Goal: Information Seeking & Learning: Learn about a topic

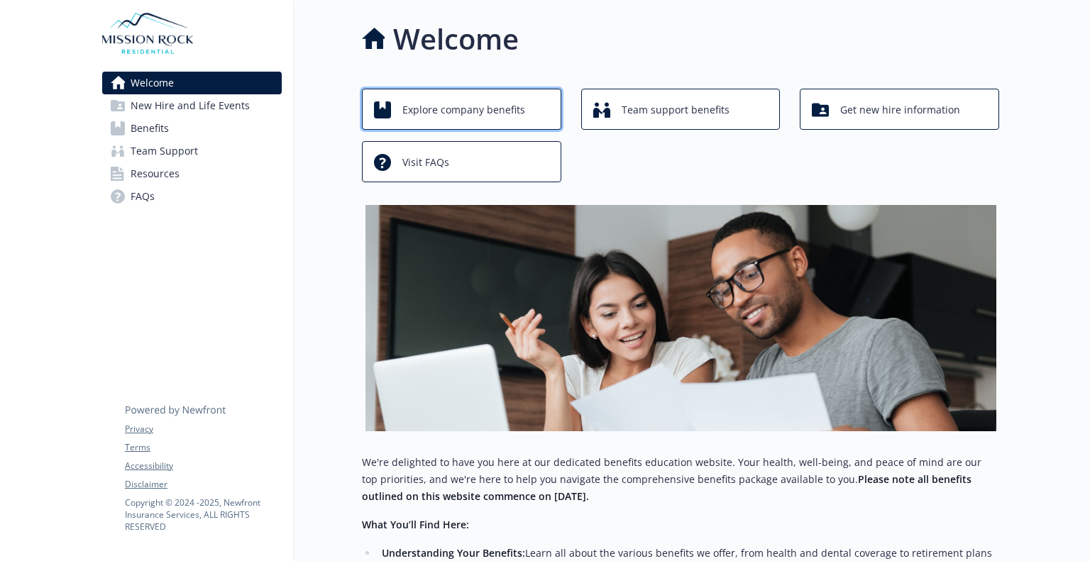
click at [503, 107] on span "Explore company benefits" at bounding box center [463, 109] width 123 height 27
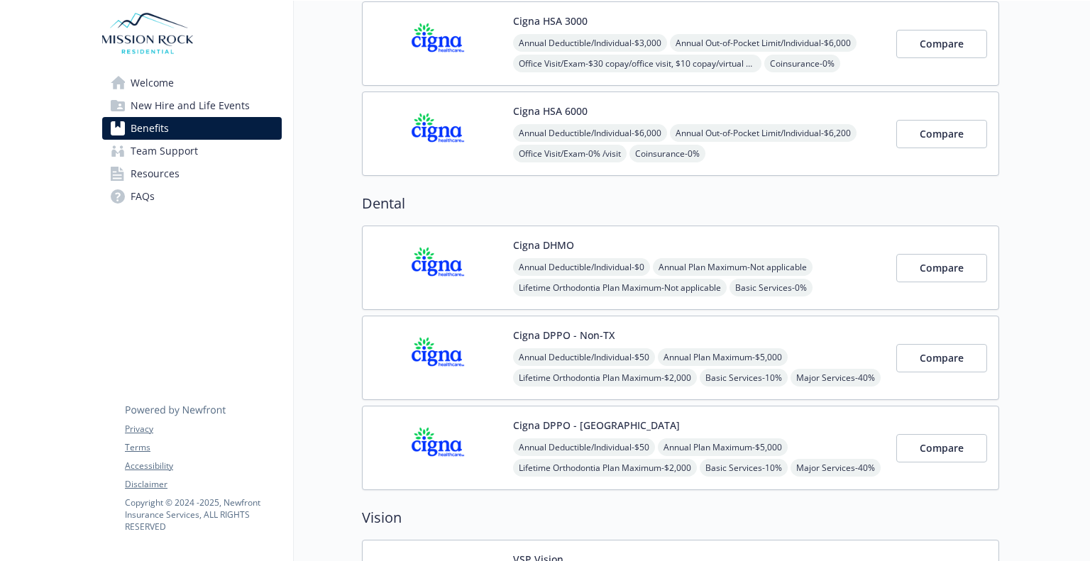
scroll to position [333, 0]
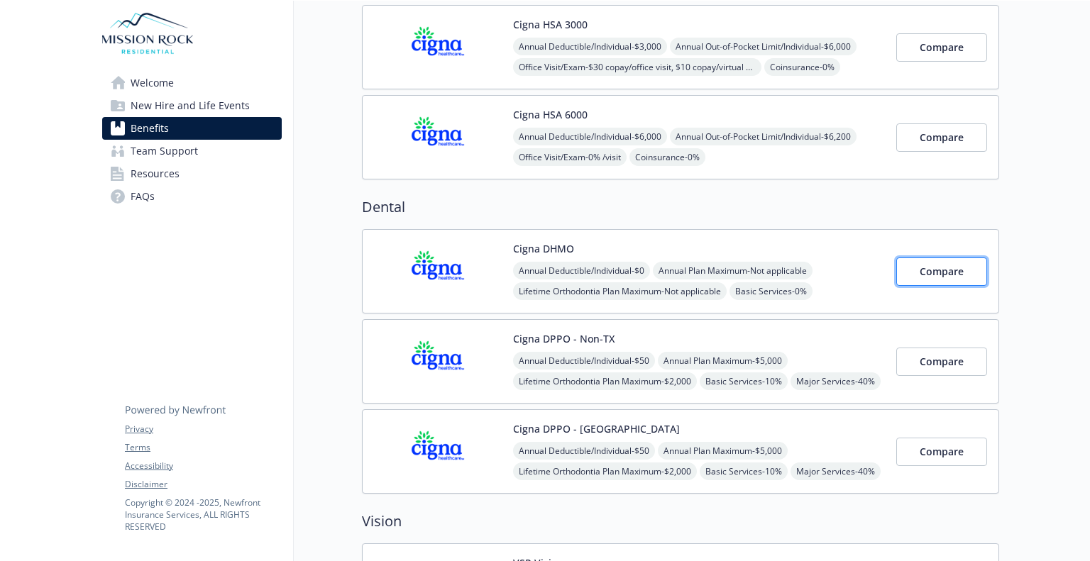
click at [946, 266] on span "Compare" at bounding box center [941, 271] width 44 height 13
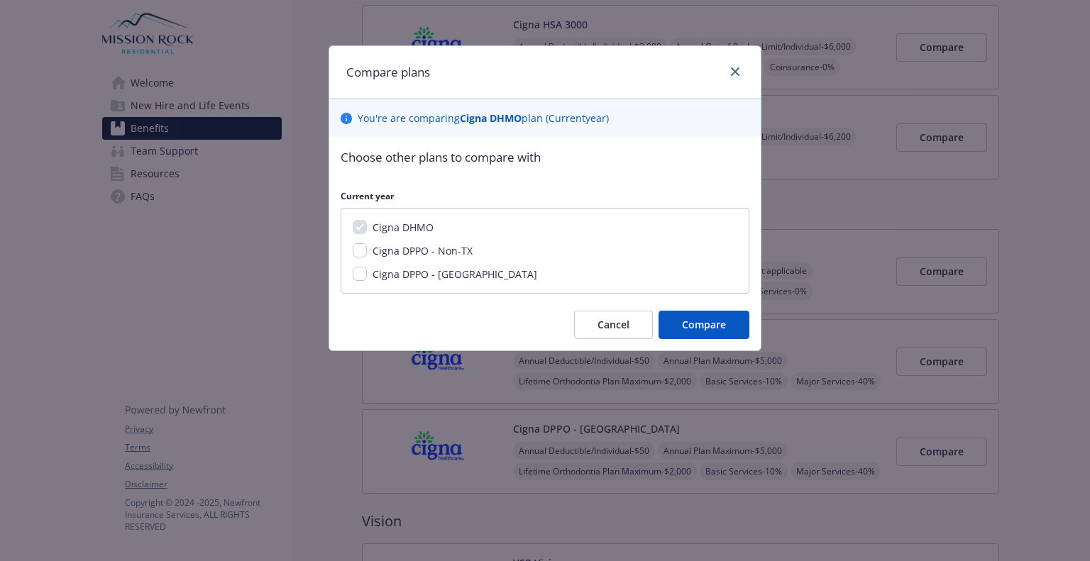
click at [1044, 172] on div "Compare plans You ' re are comparing Cigna DHMO plan ( Current year) Choose oth…" at bounding box center [545, 280] width 1090 height 561
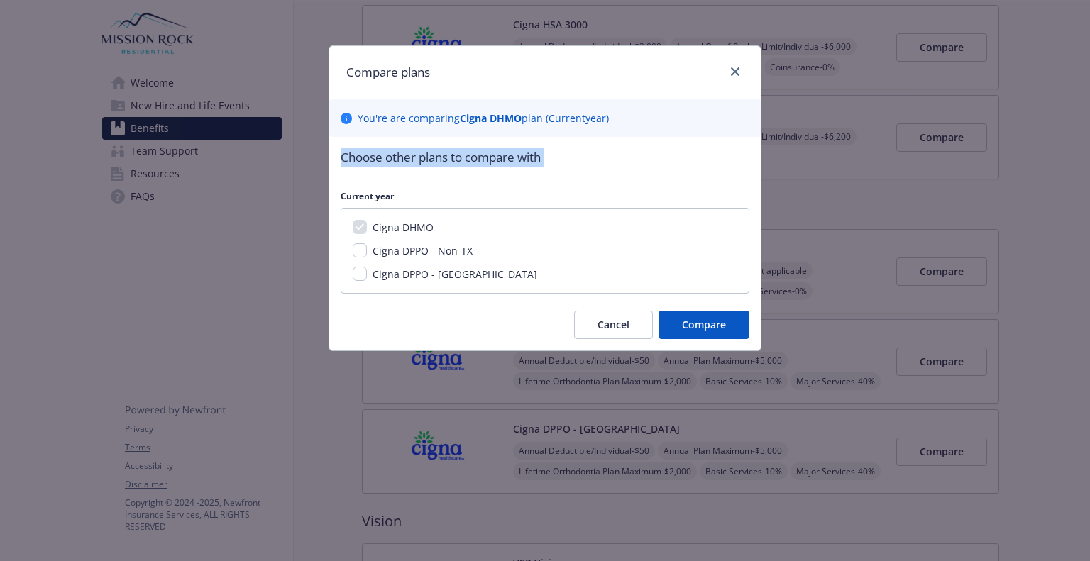
click at [1044, 172] on div "Compare plans You ' re are comparing Cigna DHMO plan ( Current year) Choose oth…" at bounding box center [545, 280] width 1090 height 561
click at [734, 71] on icon "close" at bounding box center [735, 71] width 9 height 9
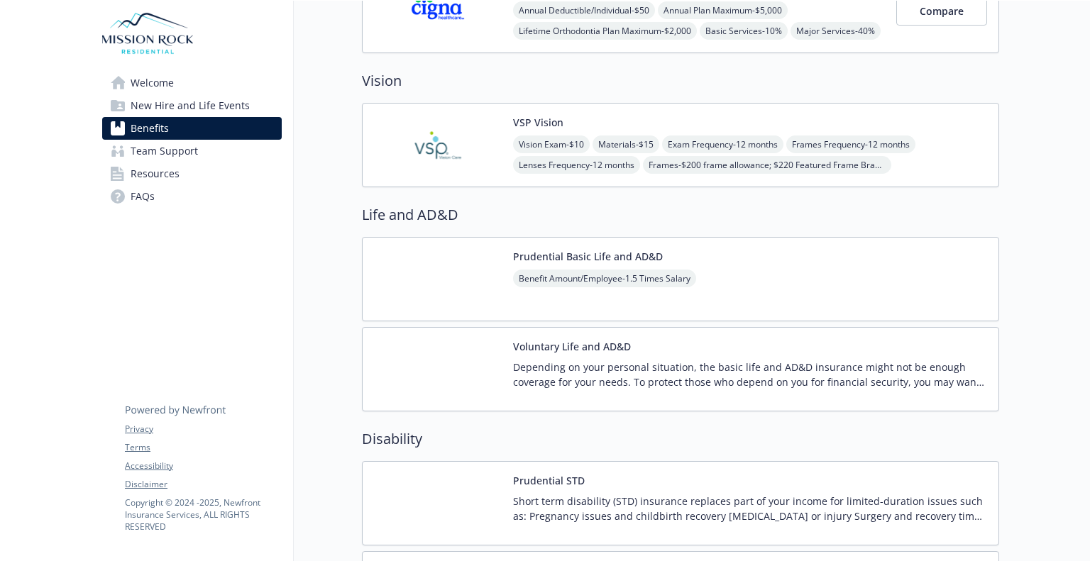
scroll to position [766, 0]
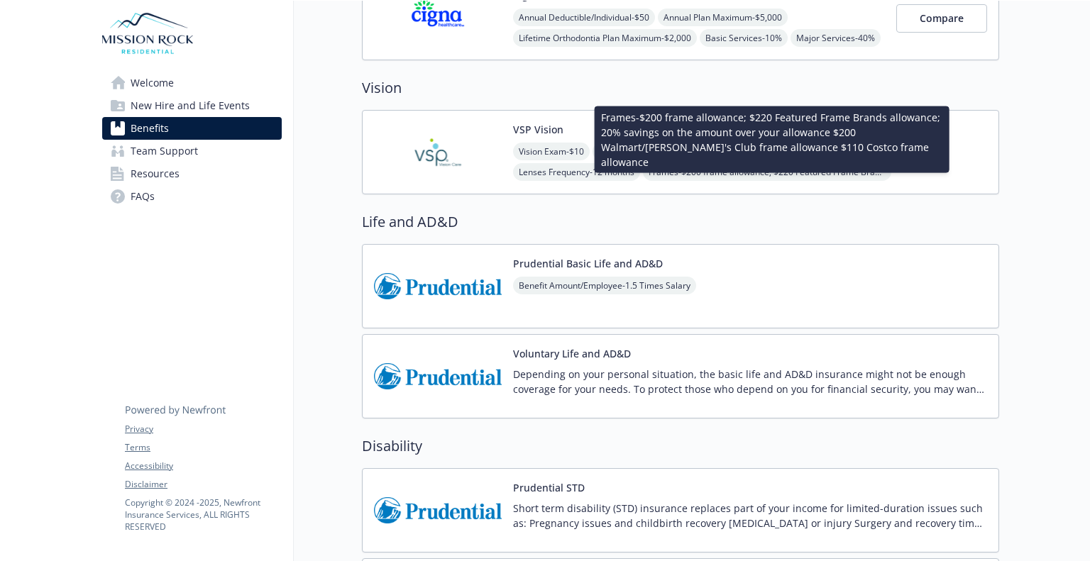
click at [883, 168] on span "Frames - $200 frame allowance; $220 Featured Frame Brands allowance; 20% saving…" at bounding box center [767, 172] width 248 height 18
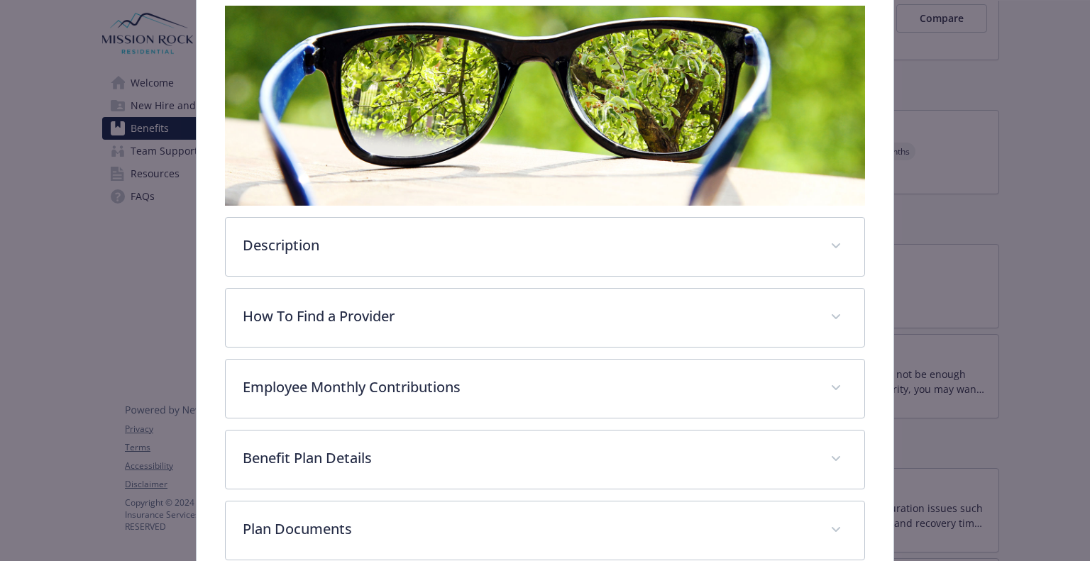
scroll to position [246, 0]
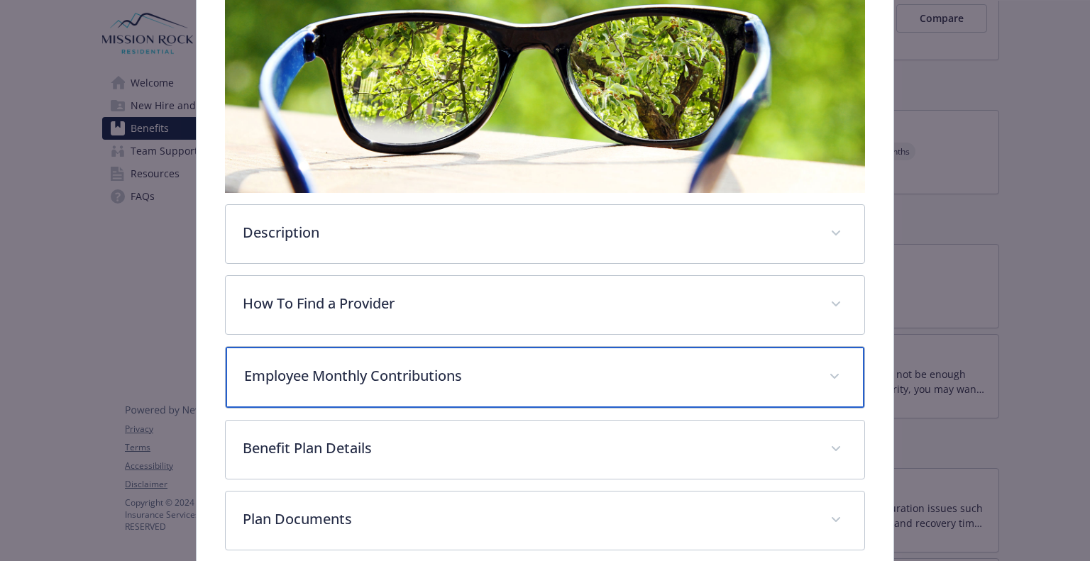
click at [829, 374] on icon "details for plan Vision - VSP Vision - Vision" at bounding box center [833, 376] width 9 height 5
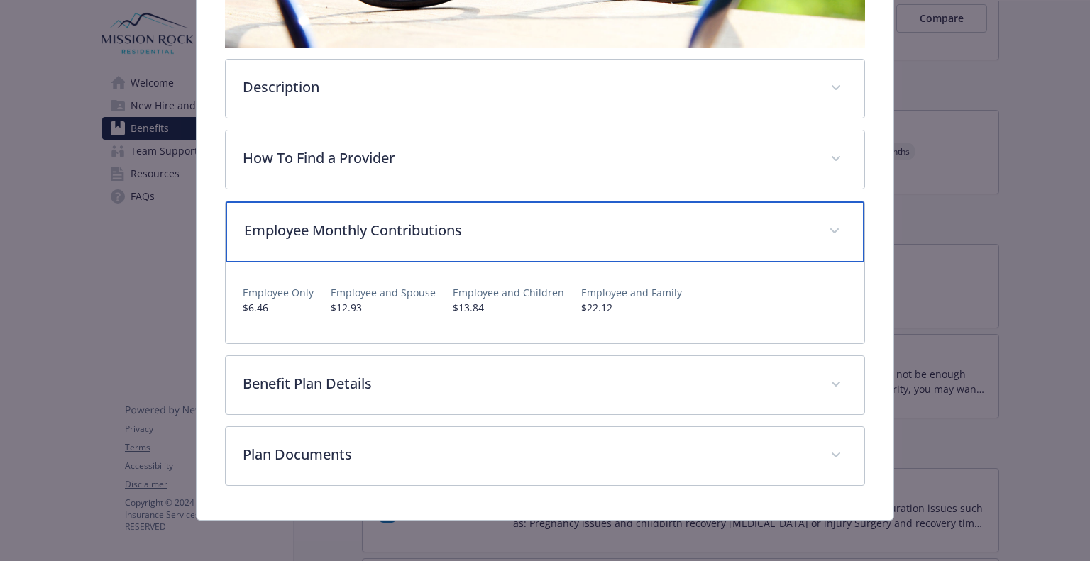
scroll to position [362, 0]
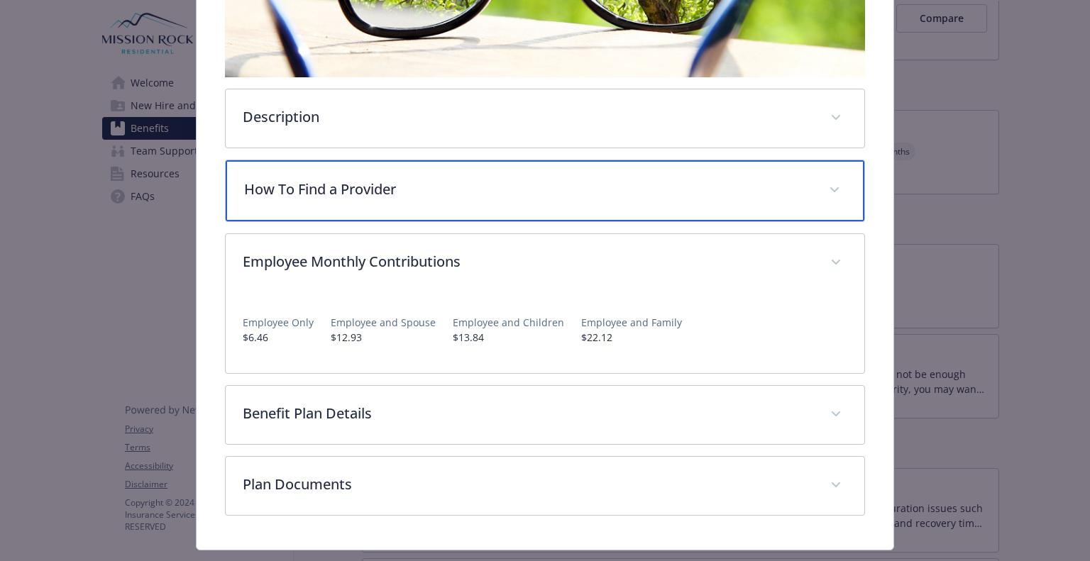
click at [830, 187] on icon "details for plan Vision - VSP Vision - Vision" at bounding box center [834, 190] width 9 height 6
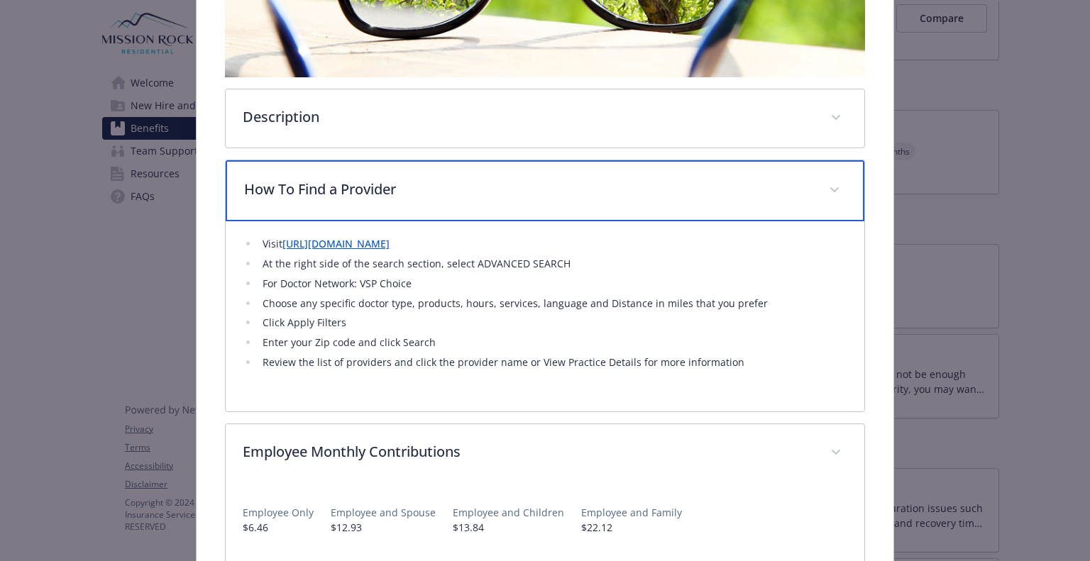
click at [829, 187] on icon "details for plan Vision - VSP Vision - Vision" at bounding box center [833, 189] width 9 height 5
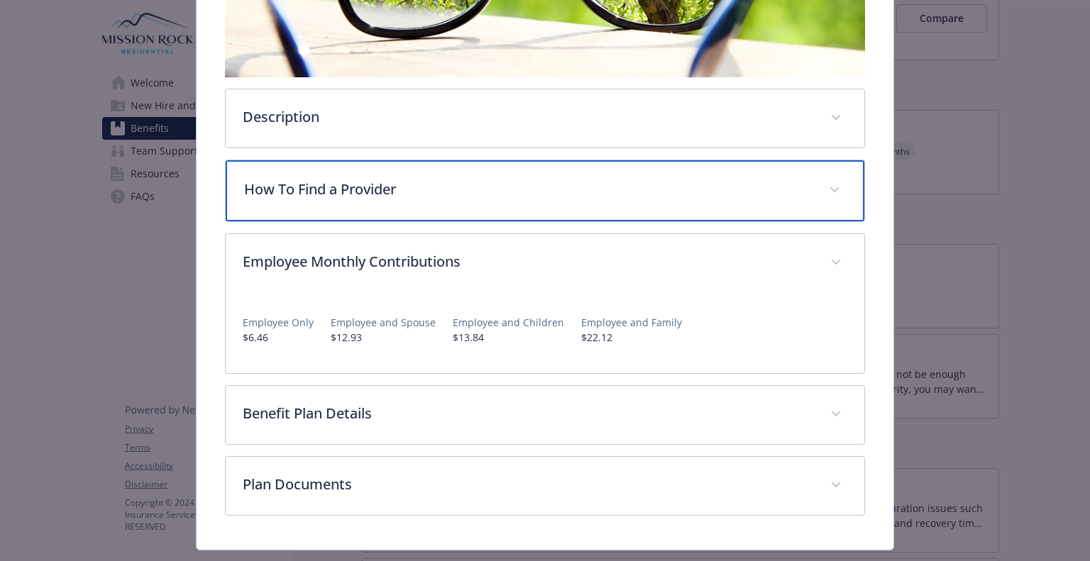
click at [829, 187] on icon "details for plan Vision - VSP Vision - Vision" at bounding box center [833, 189] width 9 height 5
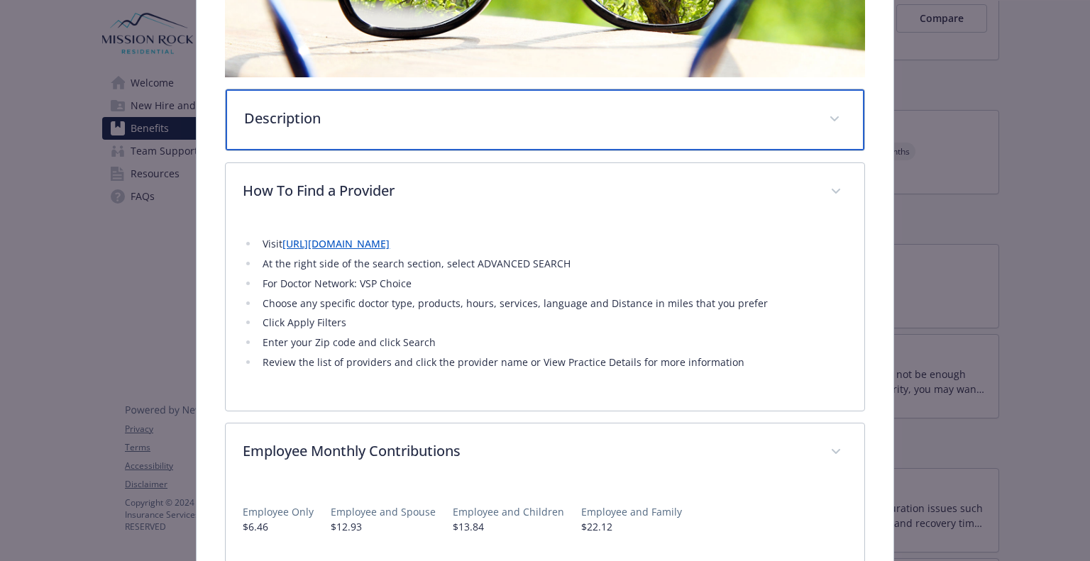
click at [830, 116] on icon "details for plan Vision - VSP Vision - Vision" at bounding box center [834, 119] width 9 height 6
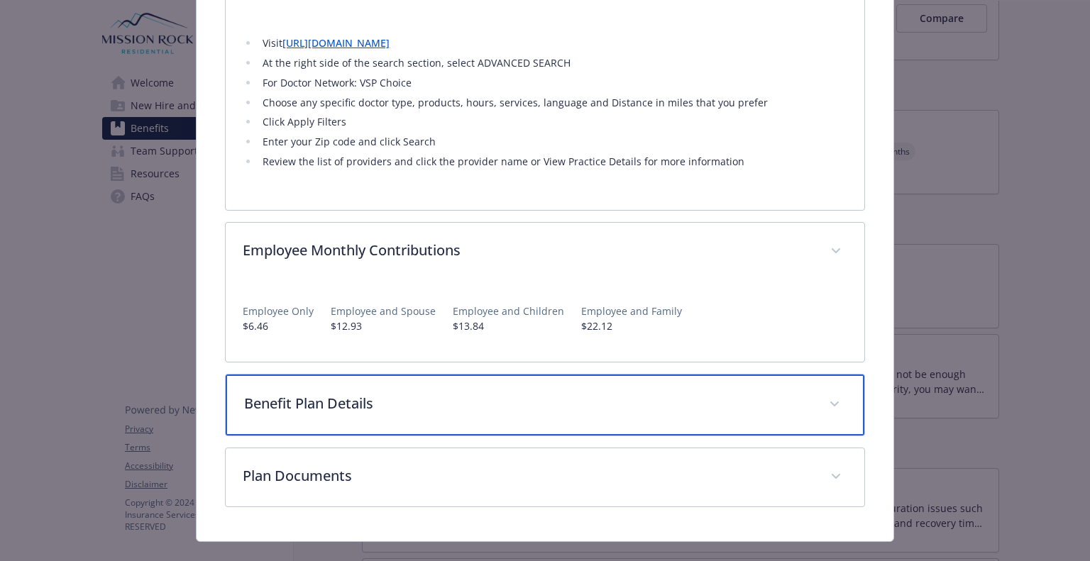
scroll to position [688, 0]
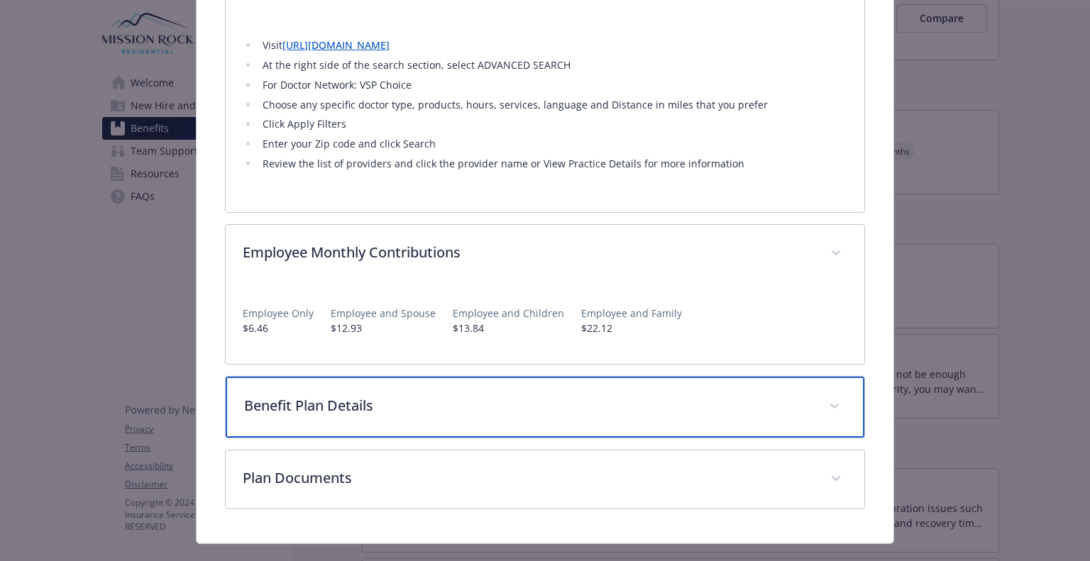
click at [829, 404] on icon "details for plan Vision - VSP Vision - Vision" at bounding box center [833, 406] width 9 height 5
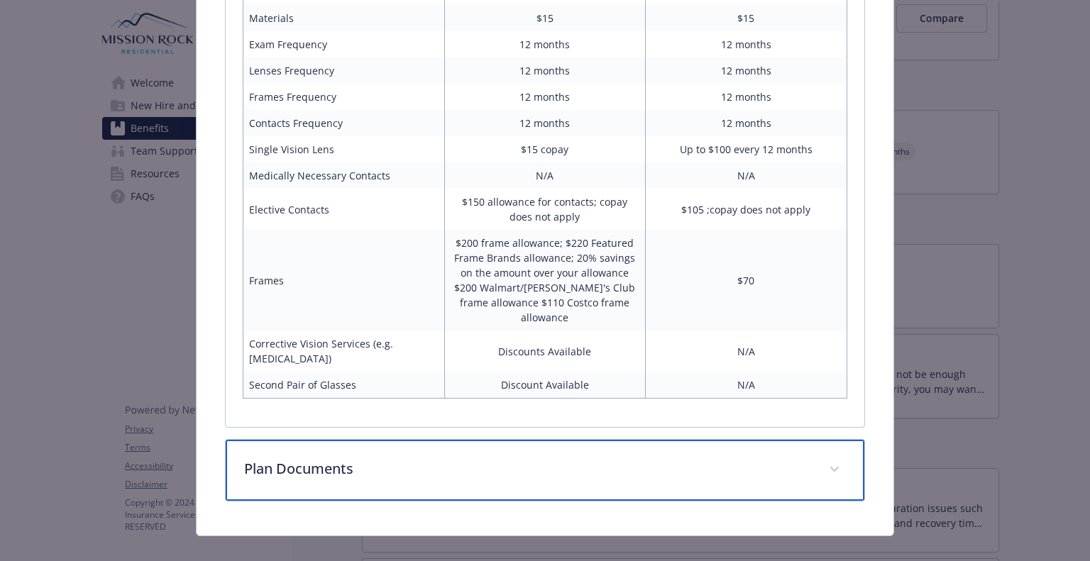
scroll to position [1181, 0]
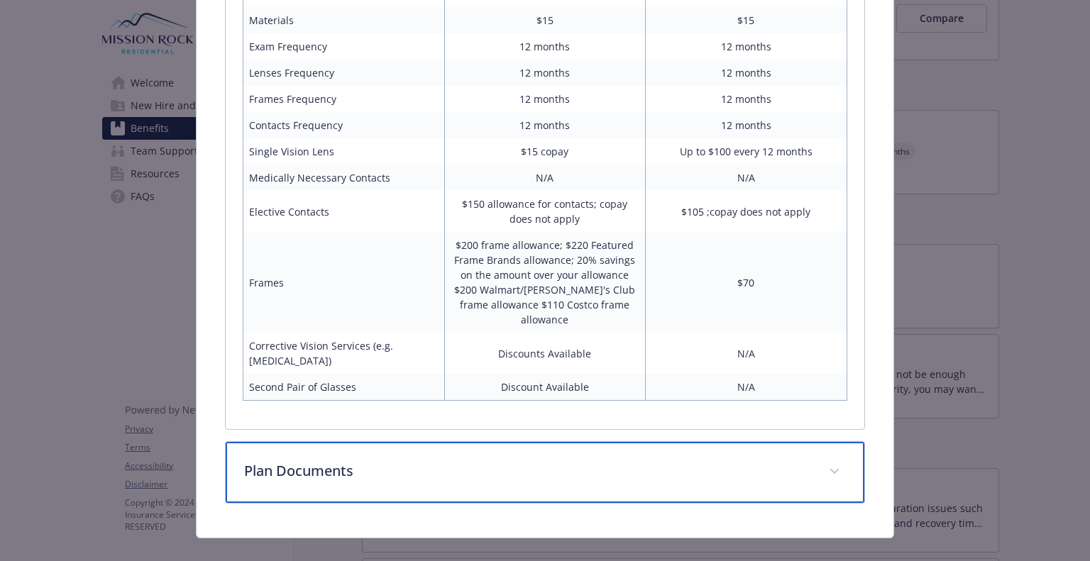
click at [829, 469] on icon "details for plan Vision - VSP Vision - Vision" at bounding box center [833, 471] width 9 height 5
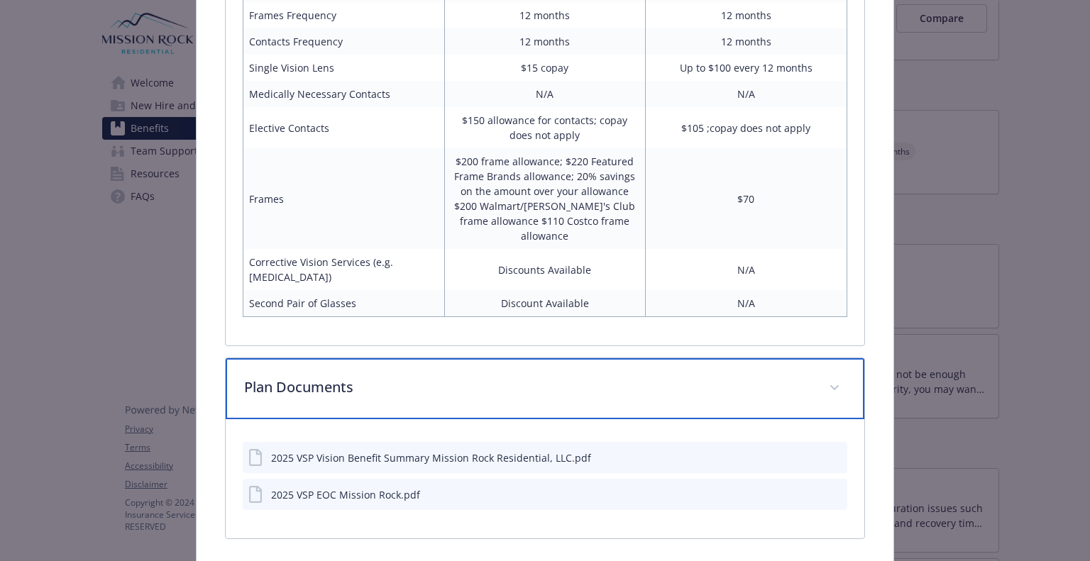
scroll to position [1277, 0]
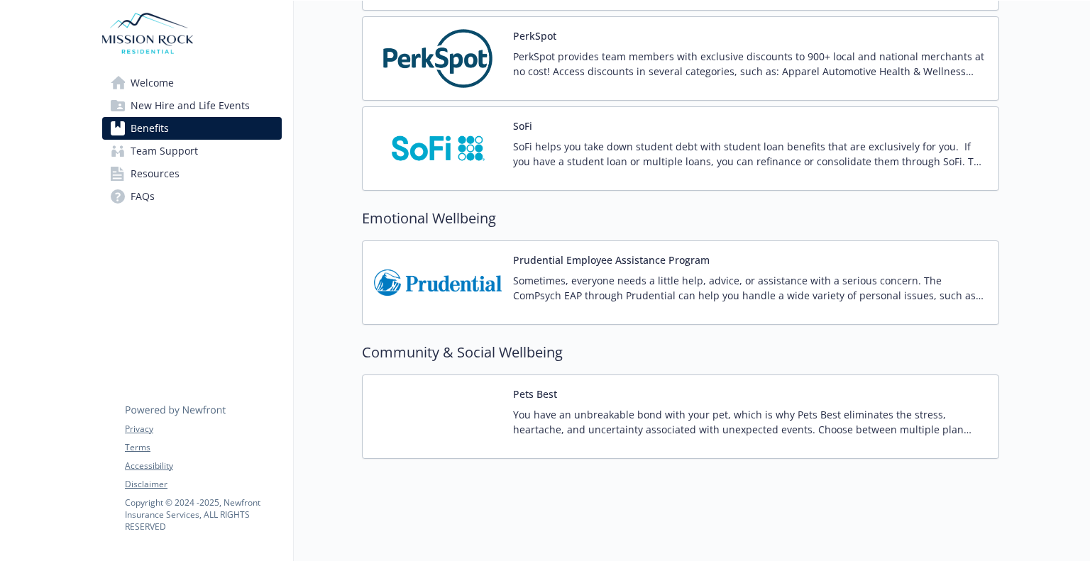
scroll to position [2747, 0]
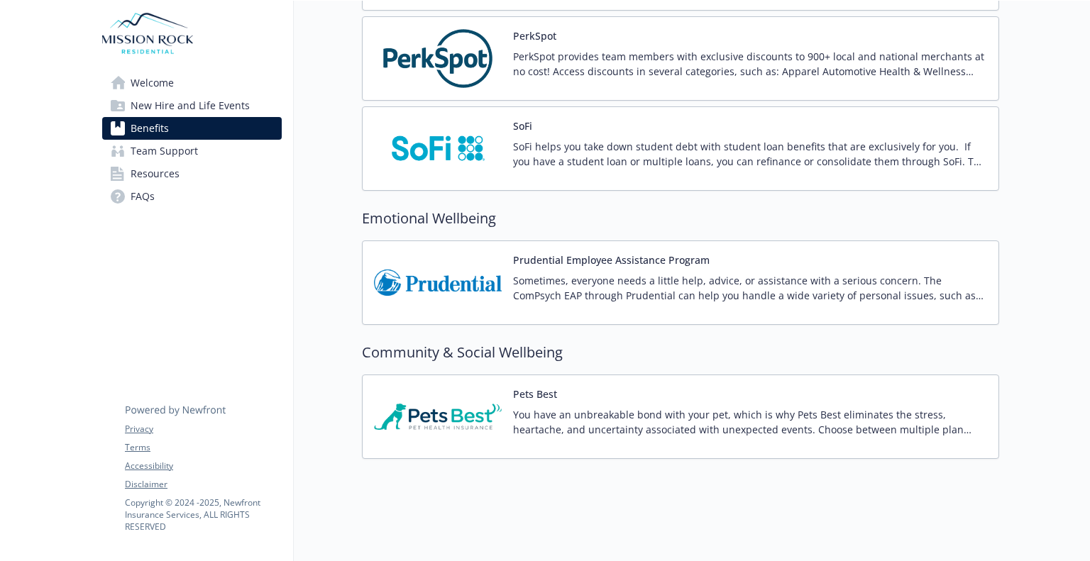
drag, startPoint x: 1074, startPoint y: 355, endPoint x: 1078, endPoint y: 345, distance: 10.8
click at [1078, 345] on div "Skip to main content Welcome New Hire and Life Events Benefits Team Support Res…" at bounding box center [545, 281] width 1090 height 560
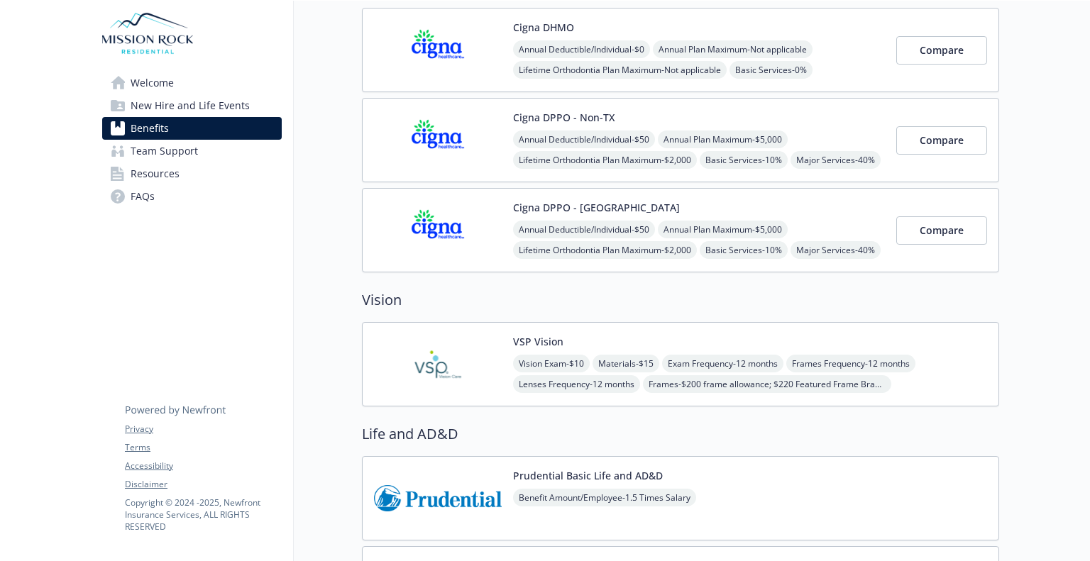
scroll to position [525, 11]
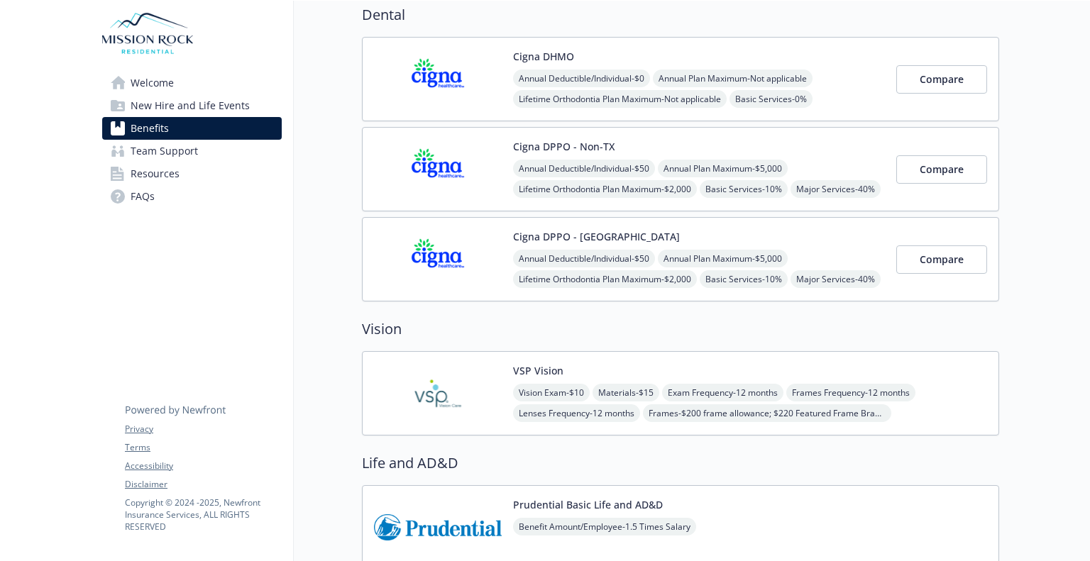
click at [482, 174] on img at bounding box center [438, 169] width 128 height 60
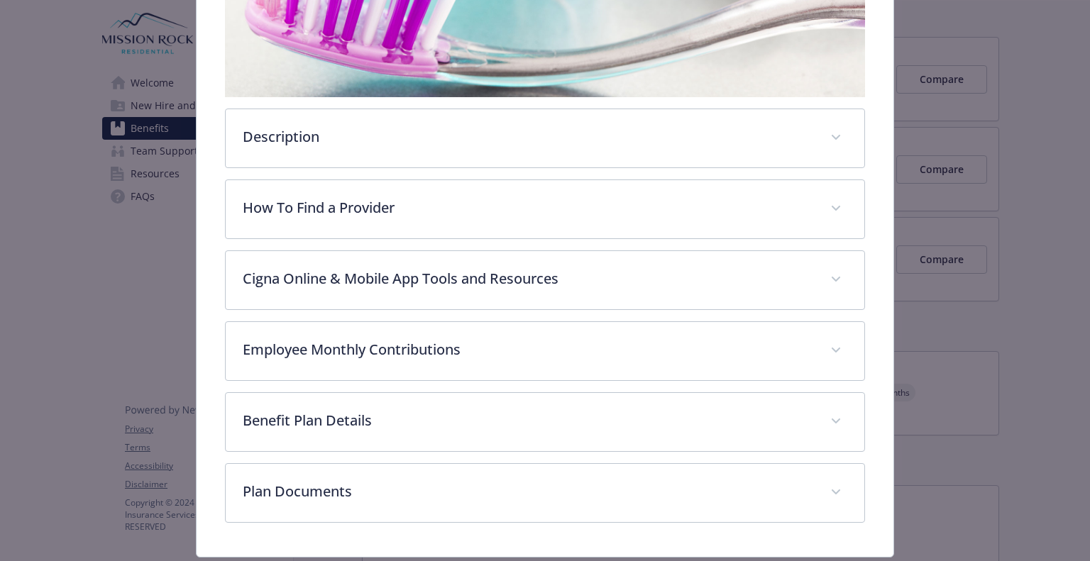
scroll to position [343, 0]
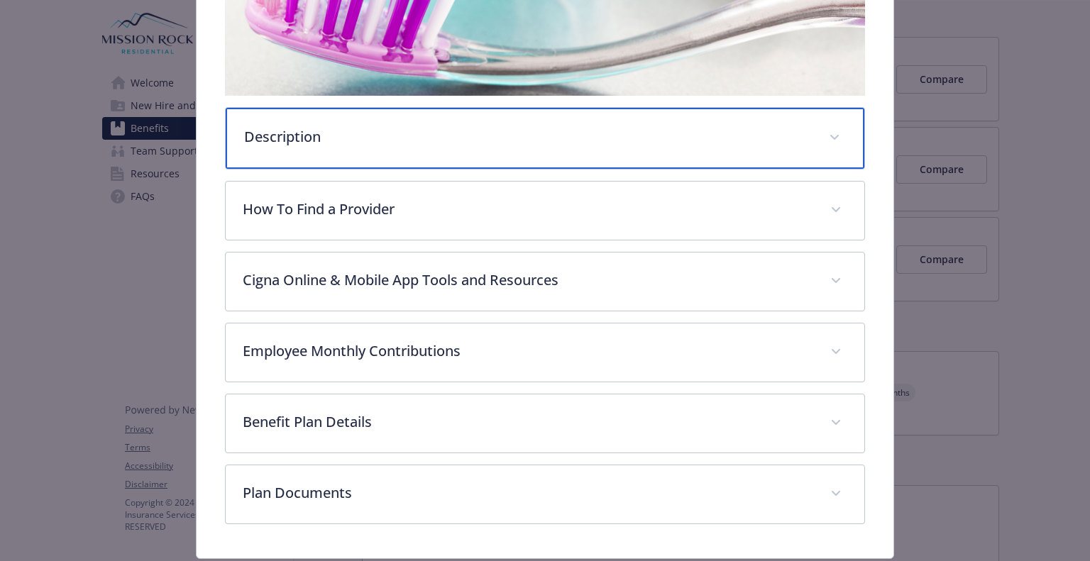
click at [830, 135] on icon "details for plan Dental - Cigna DPPO - Non-TX - Dental PPO" at bounding box center [834, 138] width 9 height 6
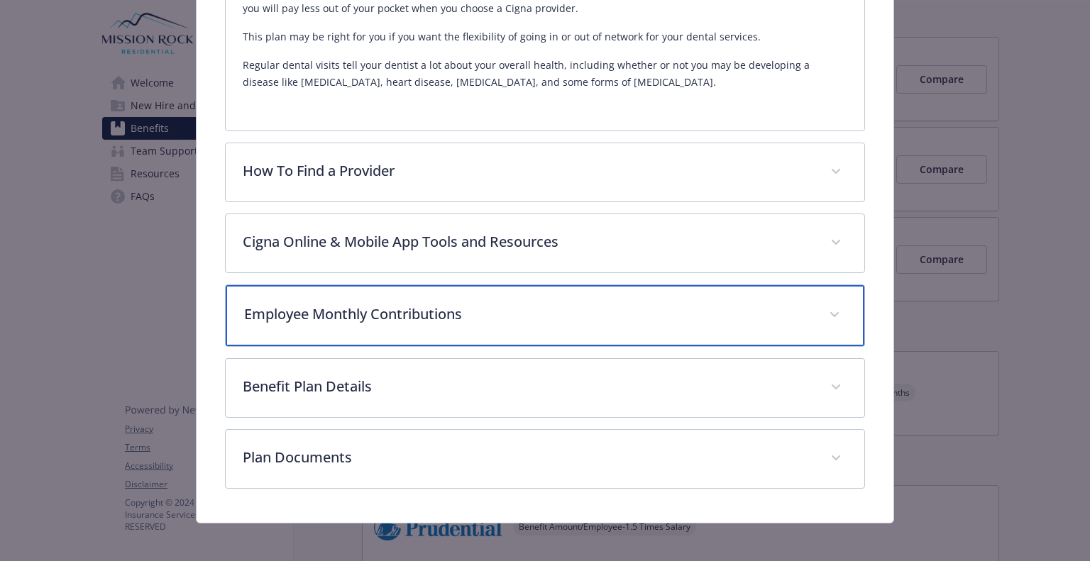
scroll to position [536, 0]
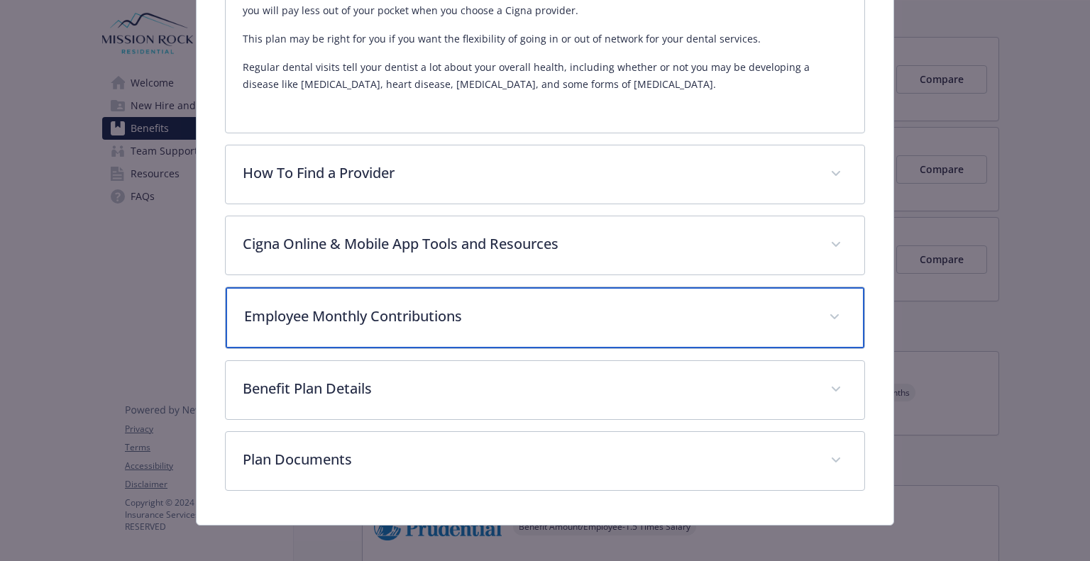
click at [829, 309] on span "details for plan Dental - Cigna DPPO - Non-TX - Dental PPO" at bounding box center [834, 317] width 23 height 23
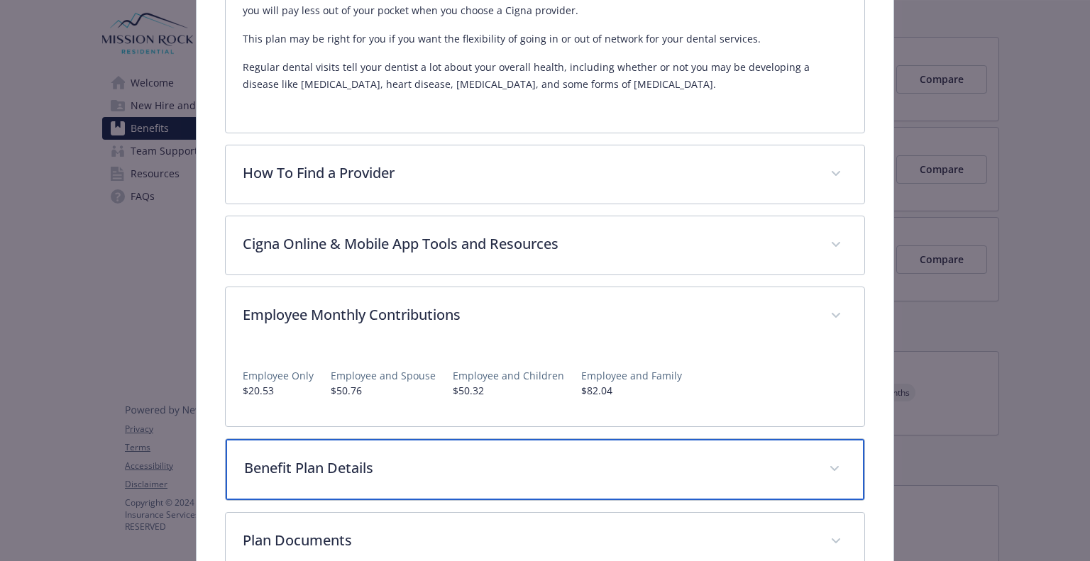
click at [830, 466] on icon "details for plan Dental - Cigna DPPO - Non-TX - Dental PPO" at bounding box center [834, 469] width 9 height 6
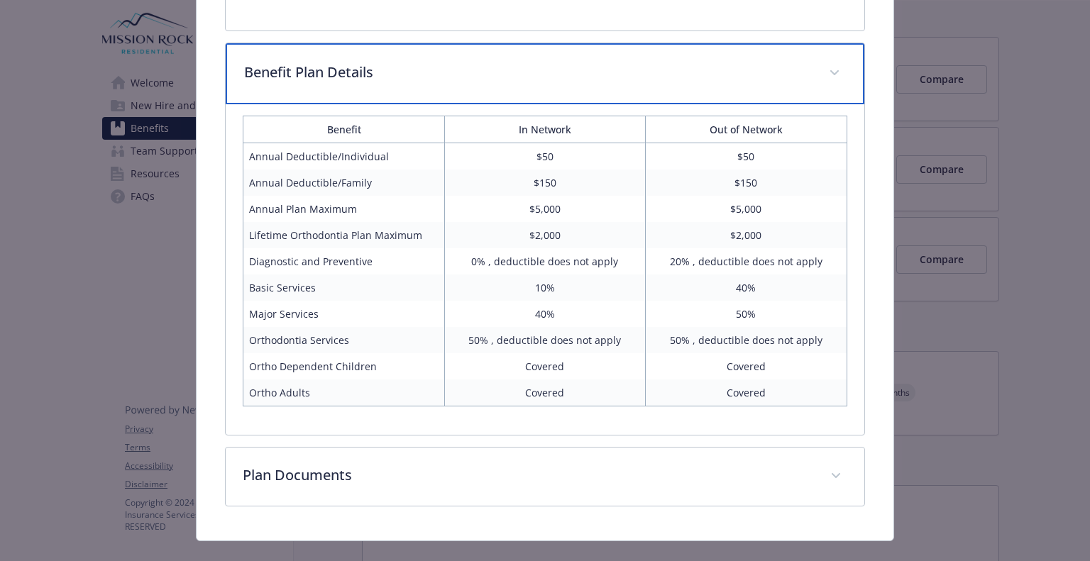
scroll to position [951, 0]
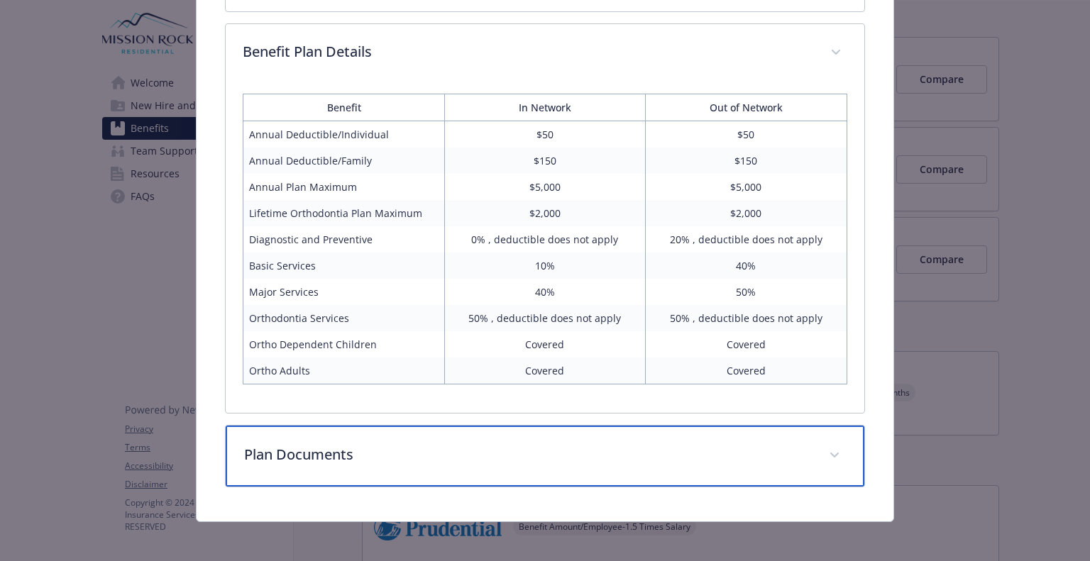
click at [829, 454] on span "details for plan Dental - Cigna DPPO - Non-TX - Dental PPO" at bounding box center [834, 455] width 23 height 23
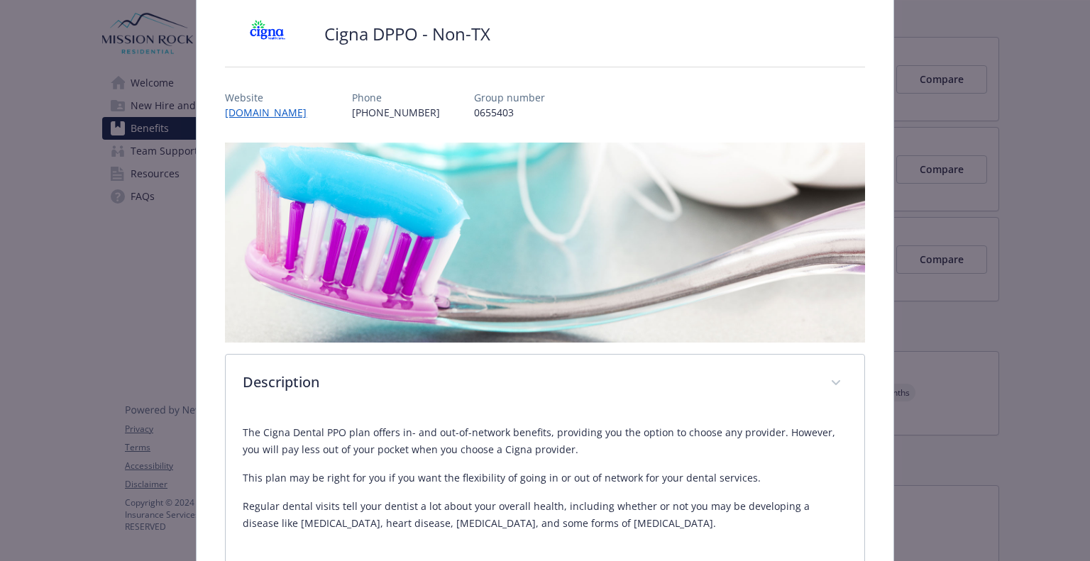
scroll to position [0, 0]
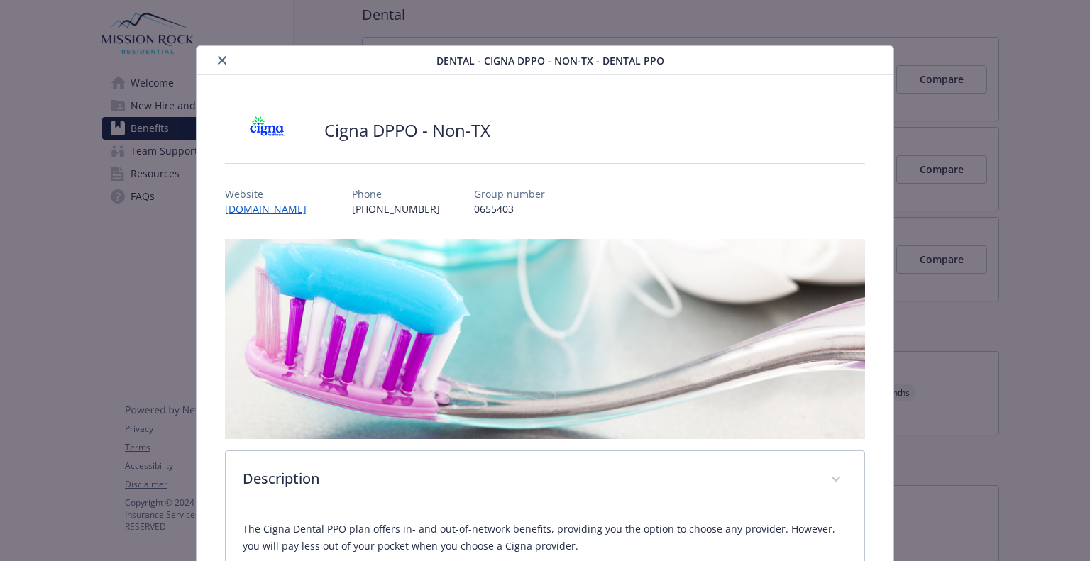
click at [221, 59] on icon "close" at bounding box center [222, 60] width 9 height 9
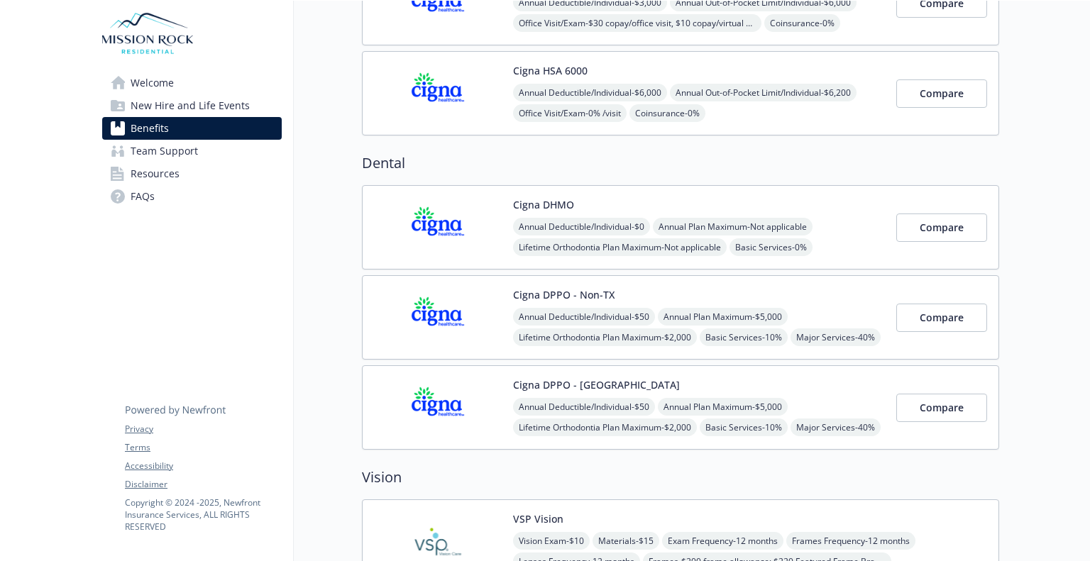
scroll to position [0, 11]
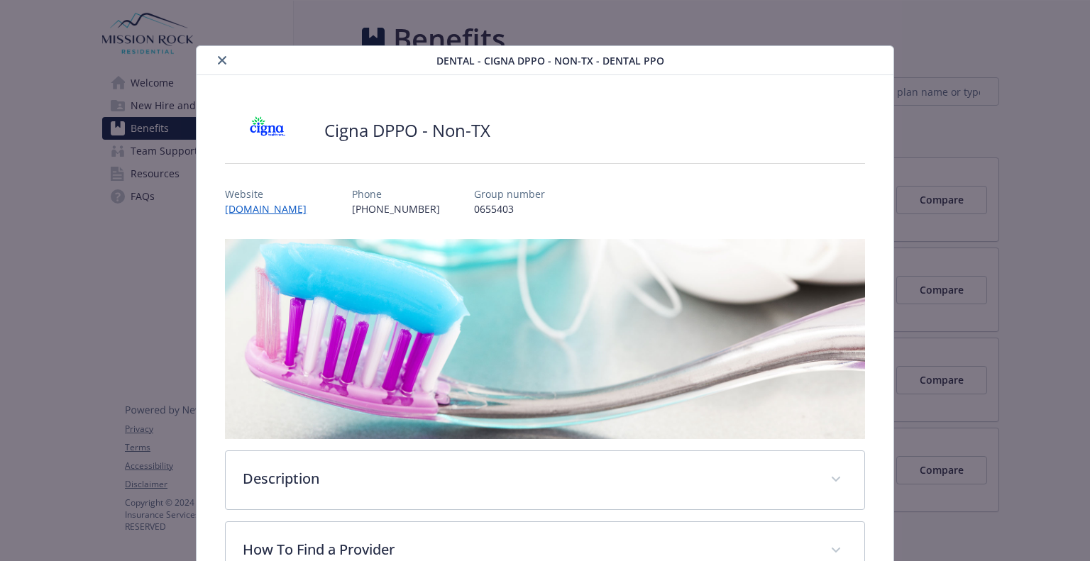
scroll to position [43, 0]
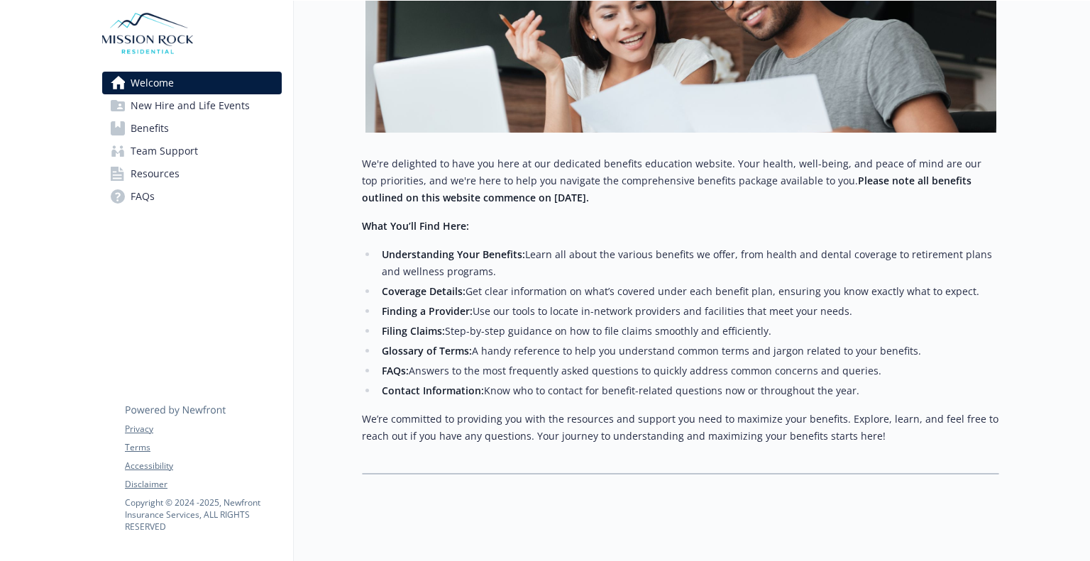
scroll to position [309, 11]
